Goal: Information Seeking & Learning: Learn about a topic

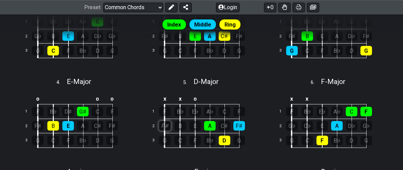
scroll to position [253, 0]
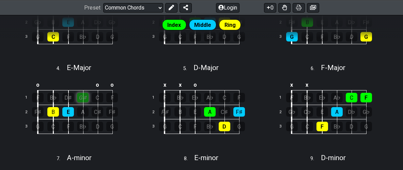
click at [87, 97] on div "G♯" at bounding box center [83, 98] width 12 height 10
drag, startPoint x: 85, startPoint y: 98, endPoint x: 126, endPoint y: 73, distance: 48.0
click at [127, 75] on div "o o o 1 F B♭ D♯ G♯ C F 2 F♯ B E A C♯ F♯ 3 G C F B♭ D G" at bounding box center [74, 111] width 123 height 77
click at [115, 95] on div "F" at bounding box center [112, 98] width 12 height 10
click at [102, 96] on div "C" at bounding box center [98, 98] width 12 height 10
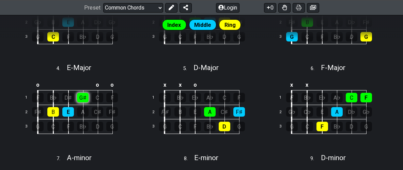
click at [86, 95] on div "G♯" at bounding box center [83, 98] width 12 height 10
click at [155, 63] on div "5 . D - Major" at bounding box center [201, 66] width 123 height 13
select select "D"
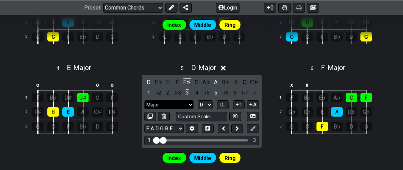
click at [144, 100] on select "Major Major Minor Pentatonic Major Pentatonic Minor Blues Major Blues Major / […" at bounding box center [168, 104] width 49 height 9
select select "Minor Pentatonic"
click option "Minor Pentatonic" at bounding box center [0, 0] width 0 height 0
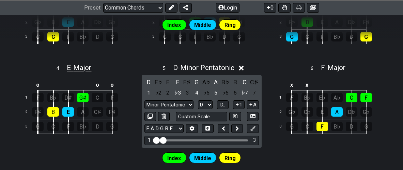
click at [79, 70] on span "E - Major" at bounding box center [79, 68] width 25 height 8
select select "E"
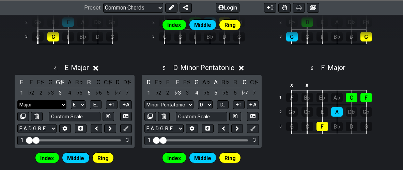
click at [17, 100] on select "Major Major Minor Pentatonic Major Pentatonic Minor Blues Major Blues Major / […" at bounding box center [41, 104] width 49 height 9
select select "Minor Pentatonic"
click option "Minor Pentatonic" at bounding box center [0, 0] width 0 height 0
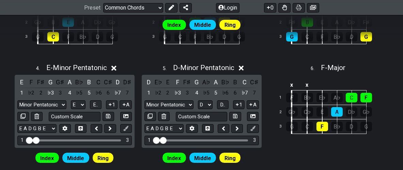
click at [113, 69] on icon at bounding box center [113, 68] width 5 height 7
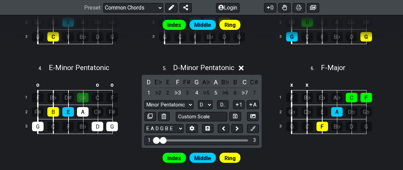
click at [72, 62] on div "E - Minor Pentatonic" at bounding box center [79, 66] width 61 height 12
select select "Minor Pentatonic"
select select "E"
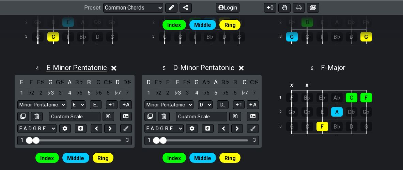
click at [71, 64] on span "E - Minor Pentatonic" at bounding box center [76, 68] width 61 height 8
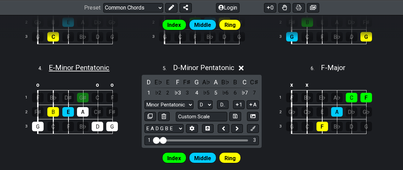
click at [71, 64] on span "E - Minor Pentatonic" at bounding box center [79, 68] width 61 height 8
select select "Minor Pentatonic"
select select "E"
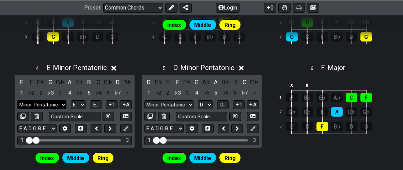
click at [17, 100] on select "Major Major Minor Pentatonic Major Pentatonic Minor Blues Major Blues Major / […" at bounding box center [41, 104] width 49 height 9
select select "Minor"
click option "Minor" at bounding box center [0, 0] width 0 height 0
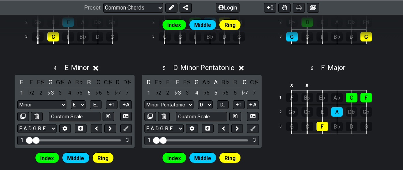
click at [98, 68] on icon at bounding box center [95, 68] width 5 height 7
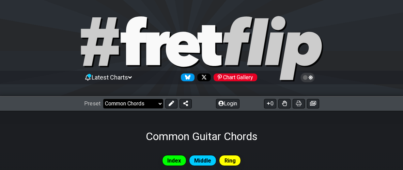
click at [103, 99] on select "Welcome to #fretflip! Initial Preset Custom Preset Minor Pentatonic Major Penta…" at bounding box center [133, 104] width 60 height 10
click at [117, 138] on div "Common Guitar Chords" at bounding box center [201, 127] width 403 height 32
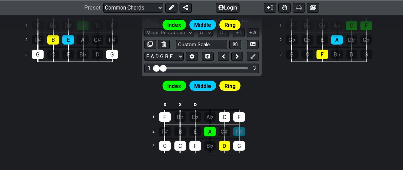
scroll to position [433, 0]
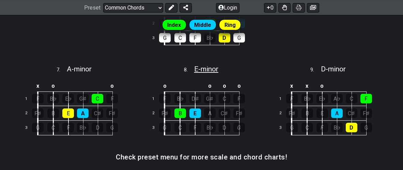
click at [197, 72] on span "E - minor" at bounding box center [206, 69] width 24 height 8
select select "E"
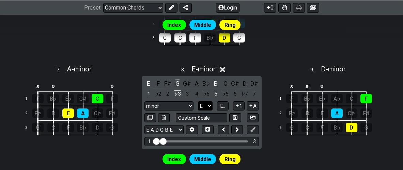
click at [198, 101] on select "A♭ A A♯ B♭ B C C♯ D♭ D D♯ E♭ E F F♯ G♭ G G♯" at bounding box center [205, 105] width 15 height 9
click at [201, 108] on select "A♭ A A♯ B♭ B C C♯ D♭ D D♯ E♭ E F F♯ G♭ G G♯" at bounding box center [205, 105] width 15 height 9
click at [222, 106] on span "E.." at bounding box center [222, 106] width 5 height 6
click at [222, 106] on span "1..7" at bounding box center [223, 106] width 8 height 6
click at [222, 106] on span "..." at bounding box center [222, 106] width 3 height 6
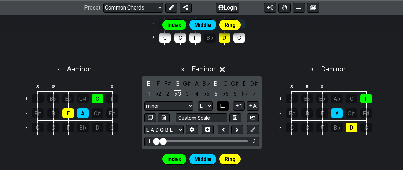
click at [223, 106] on span "E.." at bounding box center [222, 106] width 5 height 6
click at [227, 68] on div "8 . E - minor" at bounding box center [201, 67] width 123 height 13
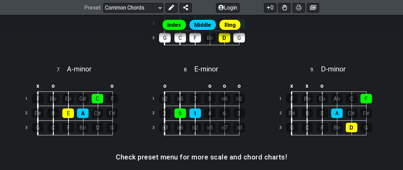
click at [227, 69] on div "8 . E - minor" at bounding box center [201, 67] width 123 height 13
select select "E"
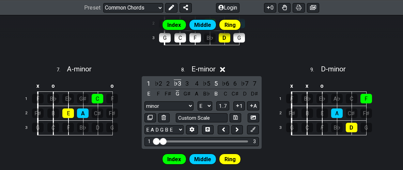
click at [227, 69] on div "8 . E - minor" at bounding box center [201, 67] width 123 height 13
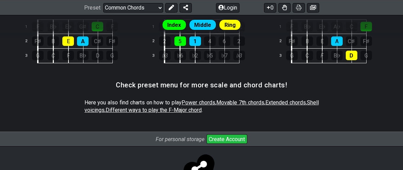
scroll to position [469, 0]
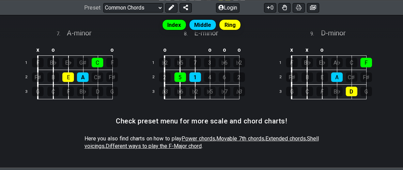
drag, startPoint x: 161, startPoint y: 91, endPoint x: 164, endPoint y: 112, distance: 22.1
click at [164, 112] on div "o o o o 1 ♭2 ♭5 7 3 ♭6 ♭2 2 2 5 1 4 6 2 3 ♭3 ♭6 ♭2 ♭5 ♭7 ♭3" at bounding box center [201, 76] width 123 height 77
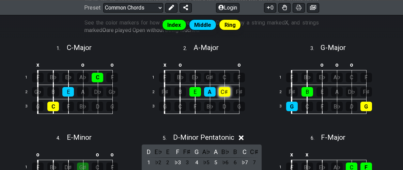
scroll to position [173, 0]
